Goal: Find specific page/section: Find specific page/section

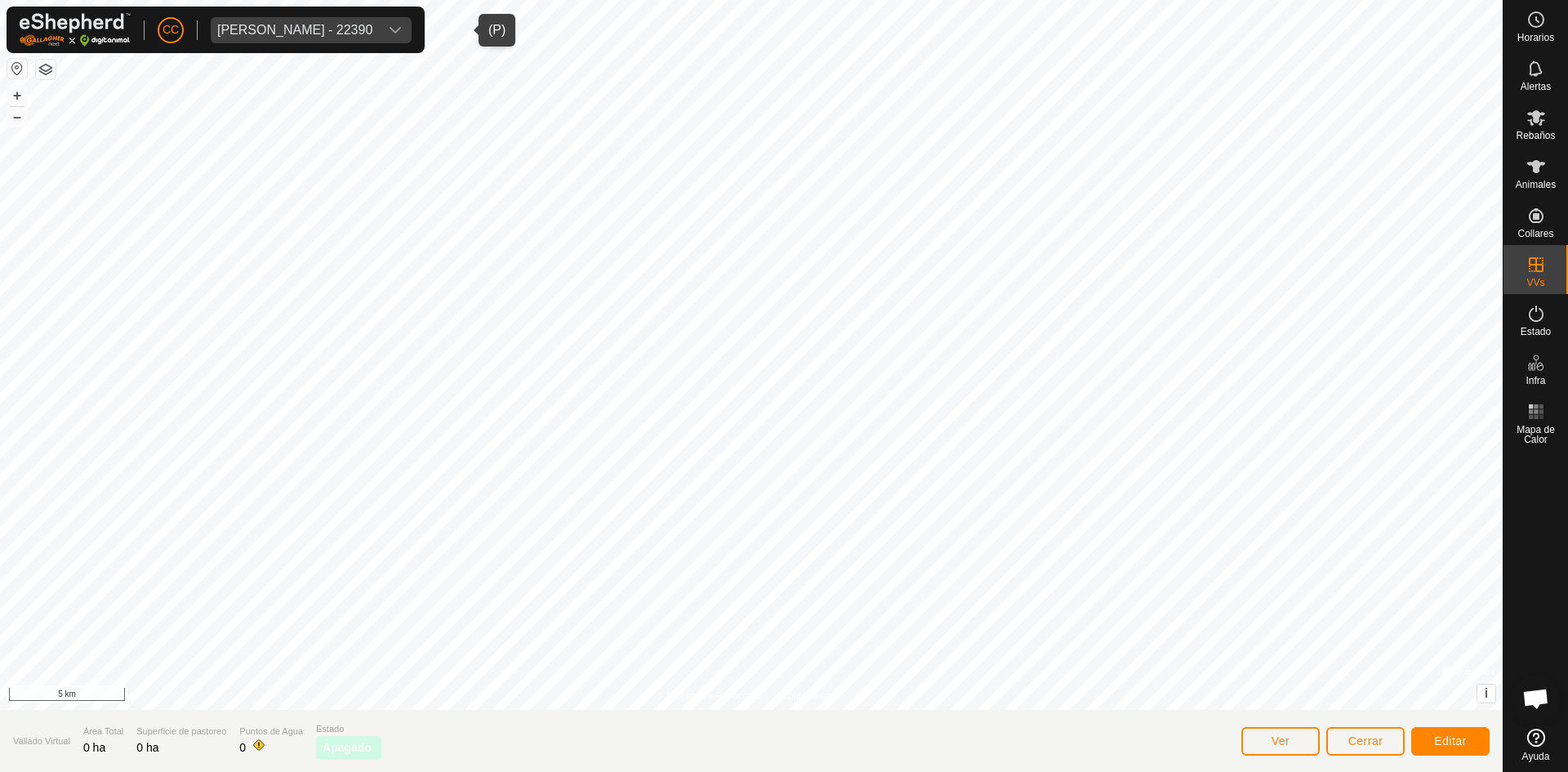
click at [363, 33] on div "[PERSON_NAME] - 22390" at bounding box center [295, 30] width 155 height 13
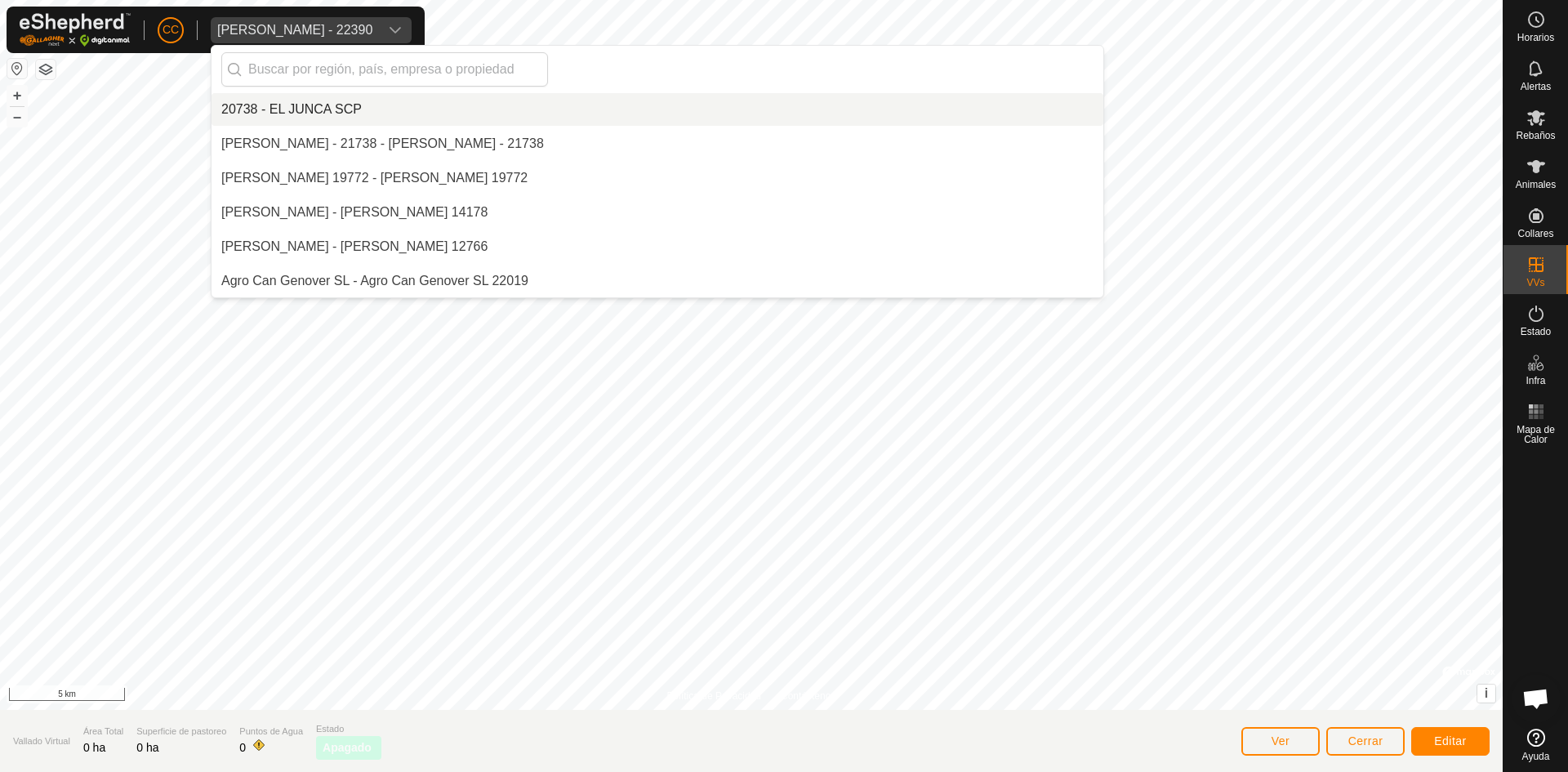
scroll to position [7788, 0]
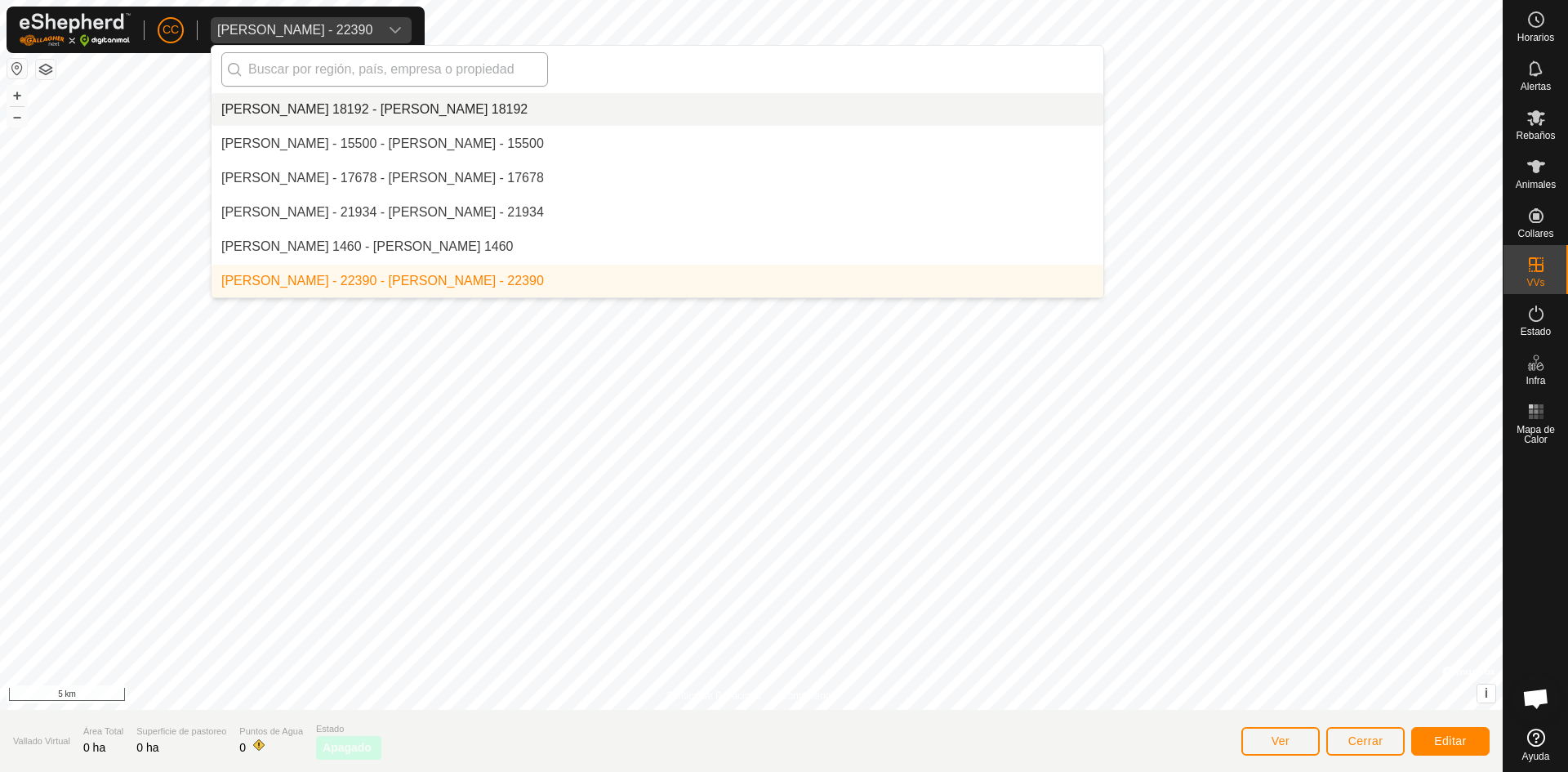
click at [376, 71] on input "text" at bounding box center [384, 69] width 327 height 34
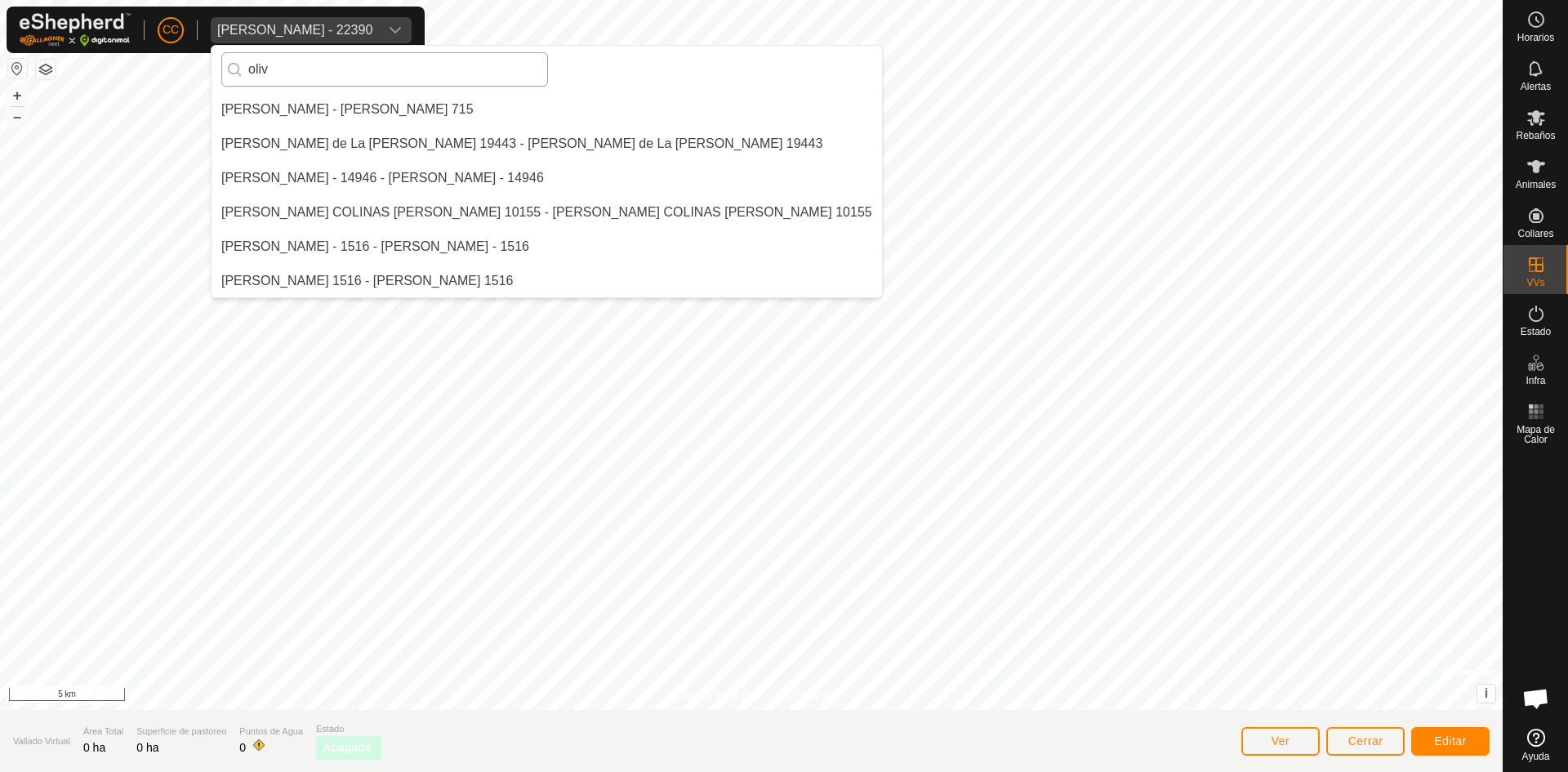
scroll to position [0, 0]
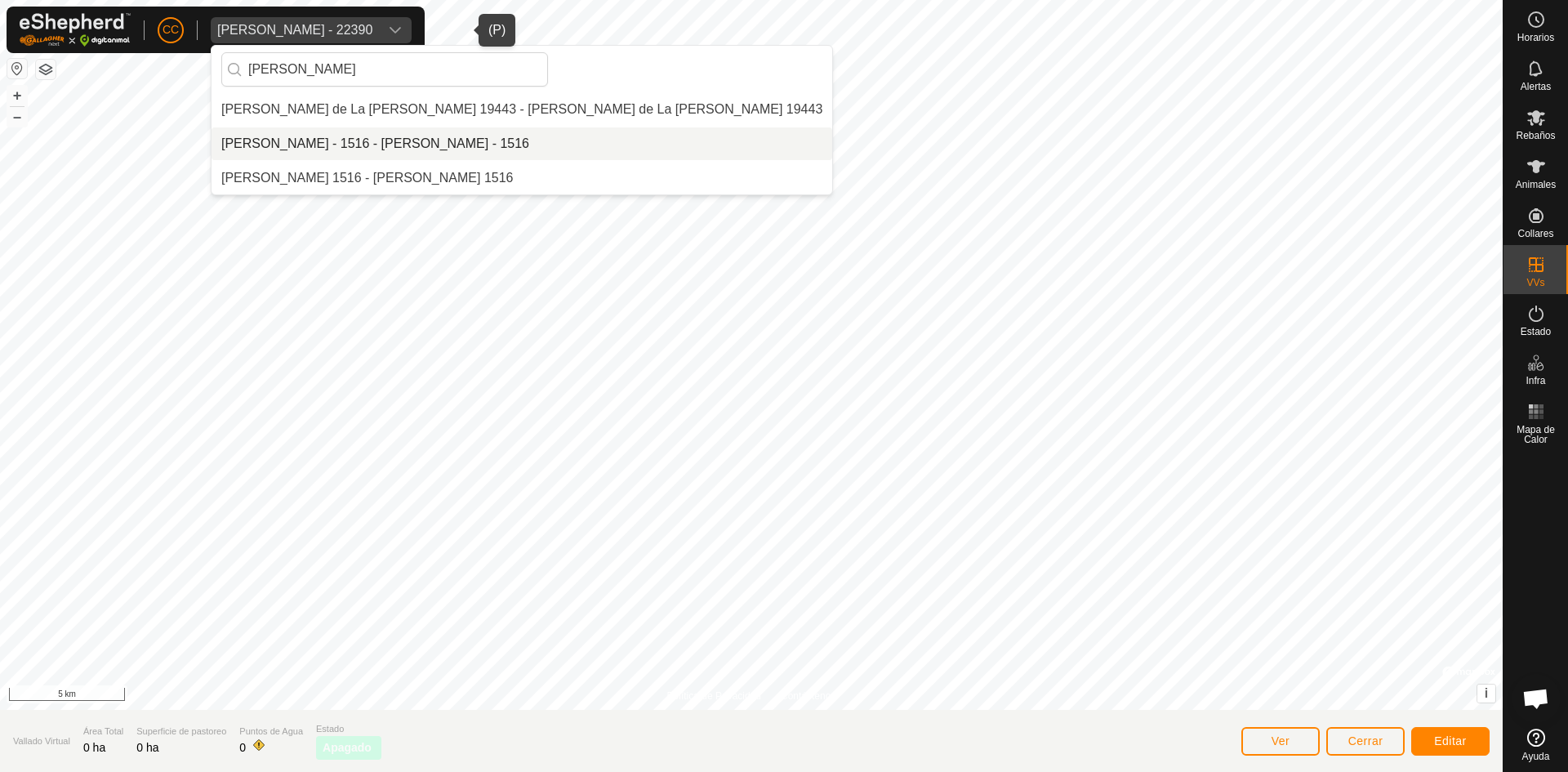
type input "[PERSON_NAME]"
click at [416, 144] on li "[PERSON_NAME] - 1516 - [PERSON_NAME] - 1516" at bounding box center [521, 143] width 621 height 33
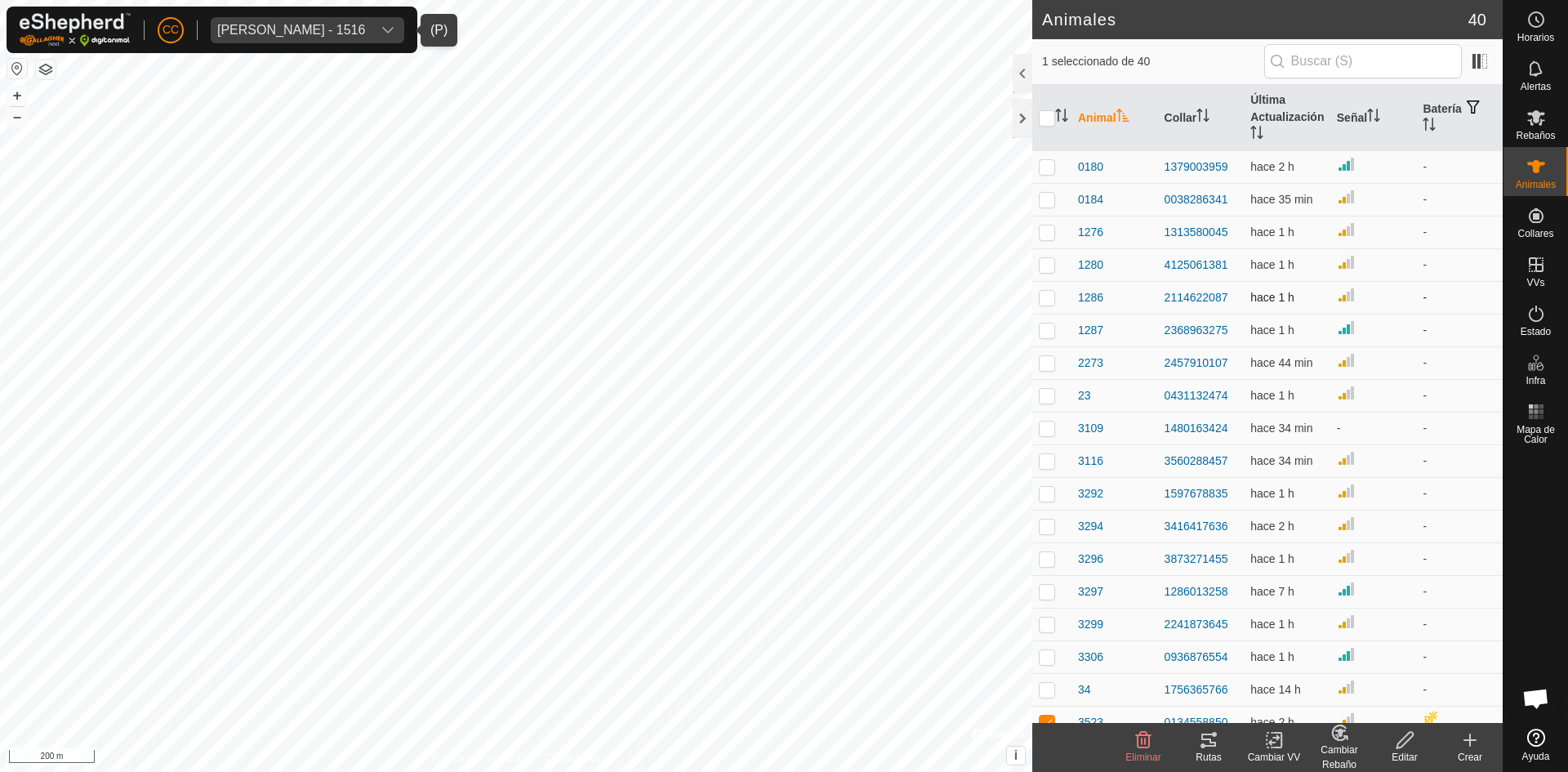
checkbox input "false"
checkbox input "true"
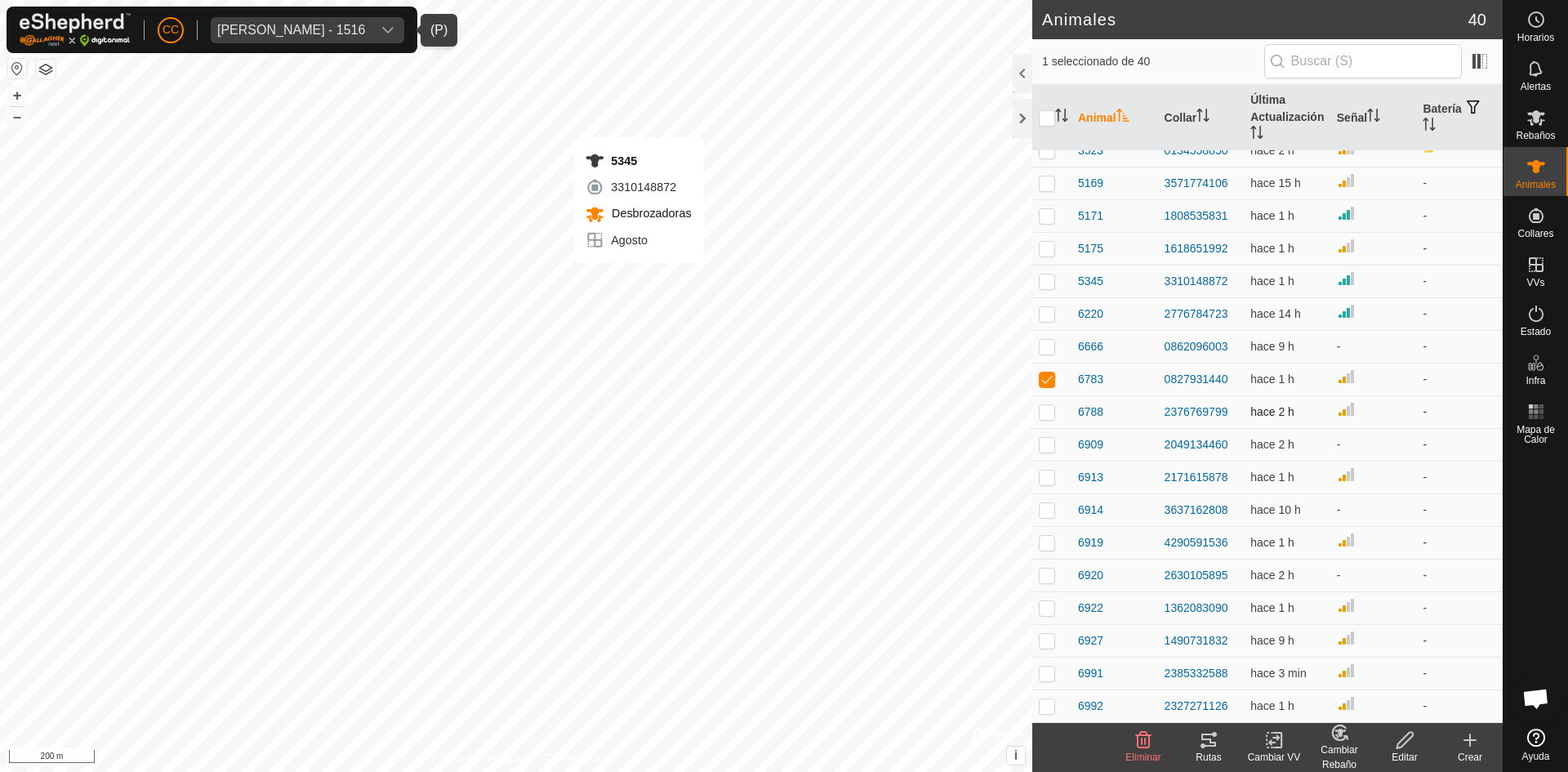
checkbox input "true"
checkbox input "false"
click at [1200, 752] on div "Rutas" at bounding box center [1208, 758] width 65 height 15
